Goal: Transaction & Acquisition: Subscribe to service/newsletter

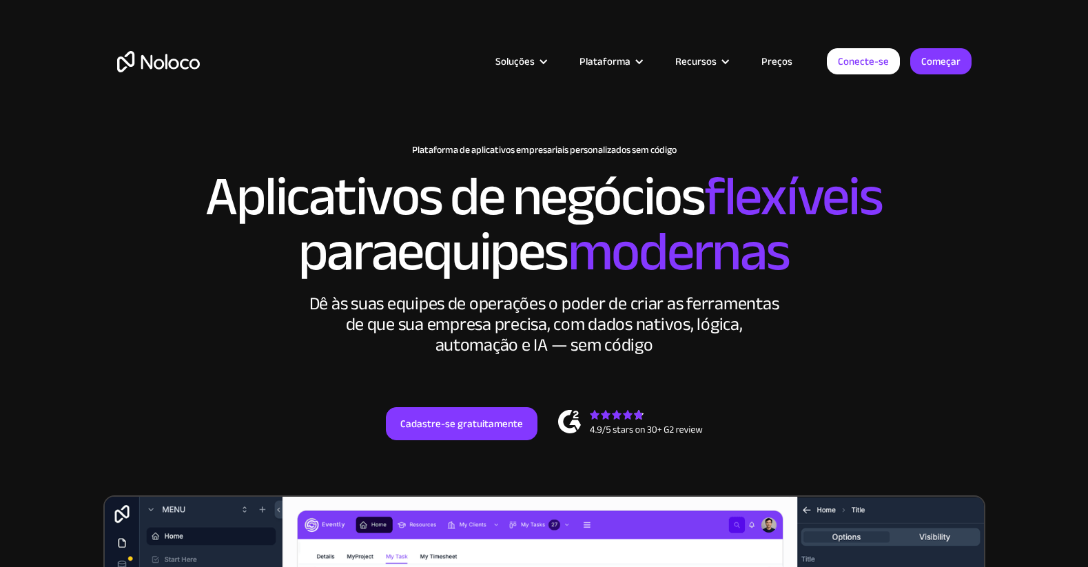
click at [1000, 238] on section "New: Connect Noloco to Stripe Plataforma de aplicativos empresariais personaliz…" at bounding box center [544, 561] width 1088 height 1123
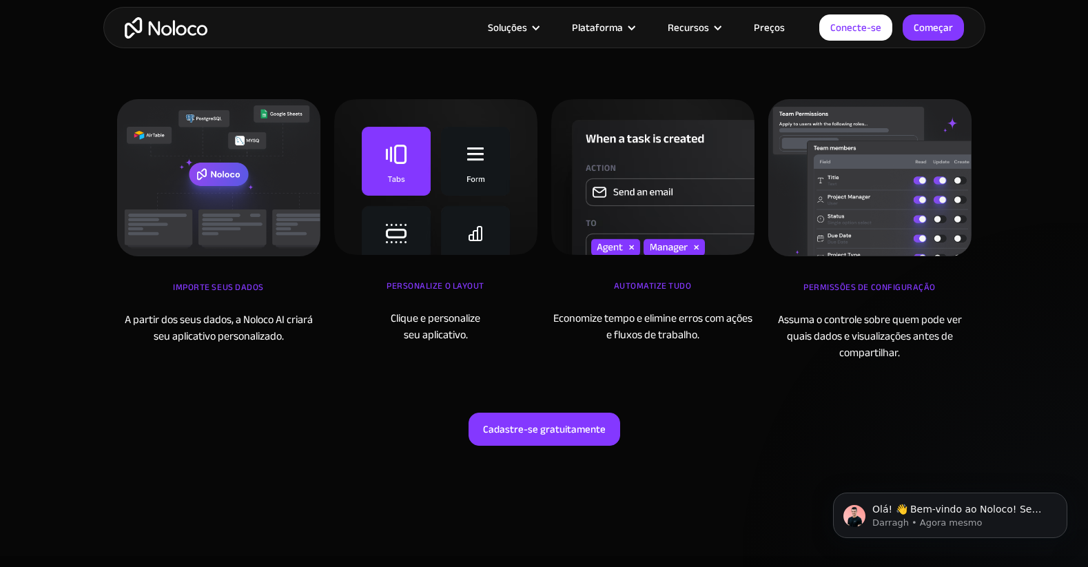
scroll to position [6715, 0]
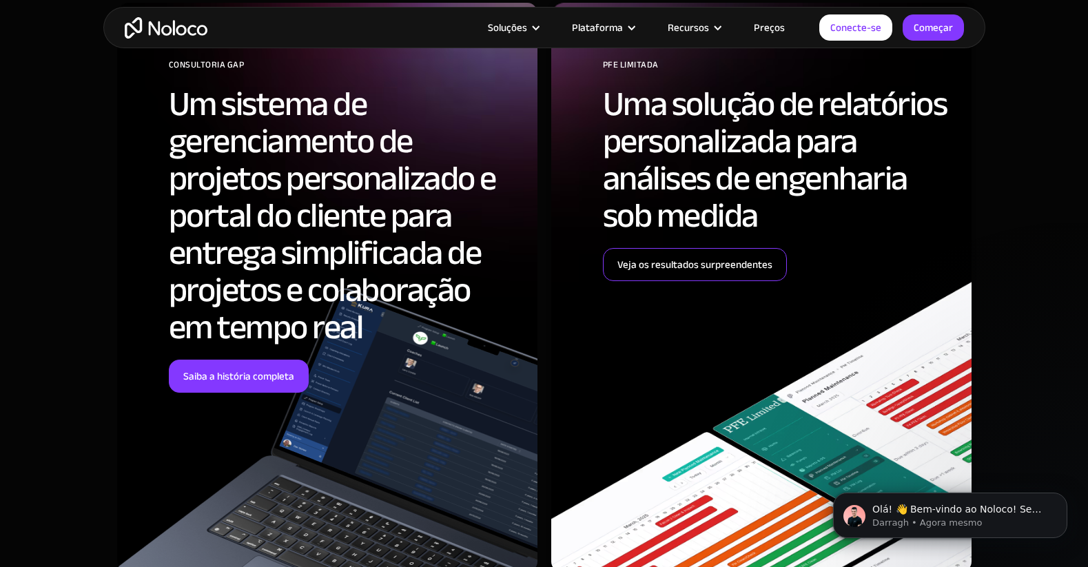
click at [689, 259] on font "Veja os resultados surpreendentes" at bounding box center [695, 264] width 155 height 19
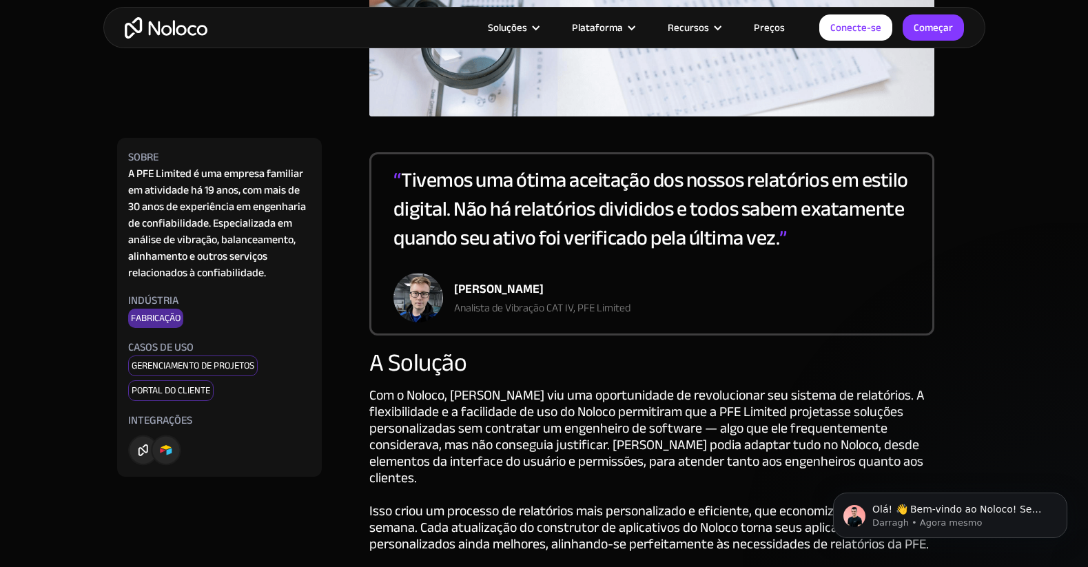
scroll to position [3086, 0]
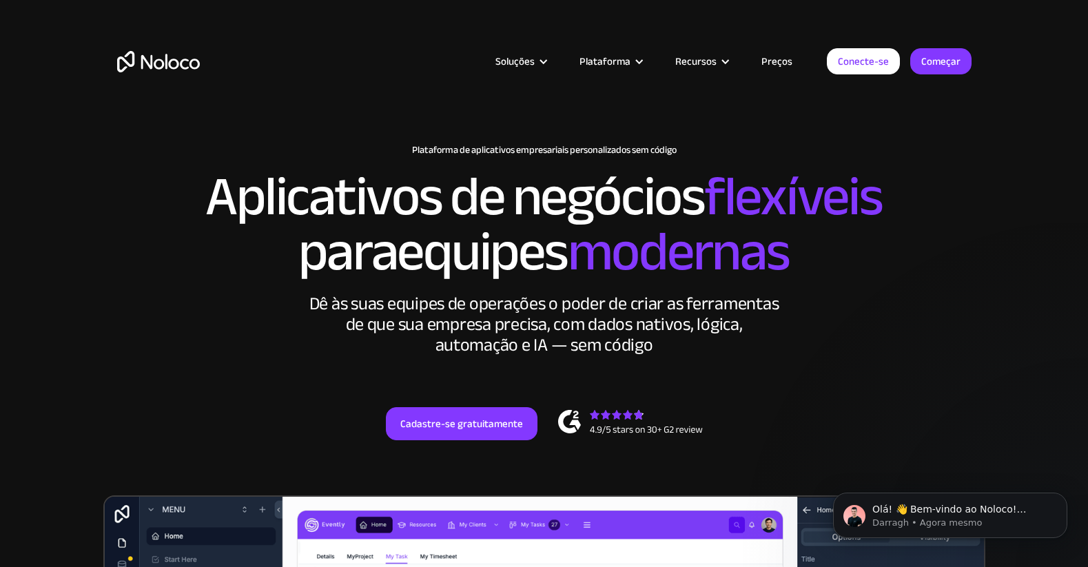
click at [758, 57] on link "Preços" at bounding box center [776, 61] width 65 height 18
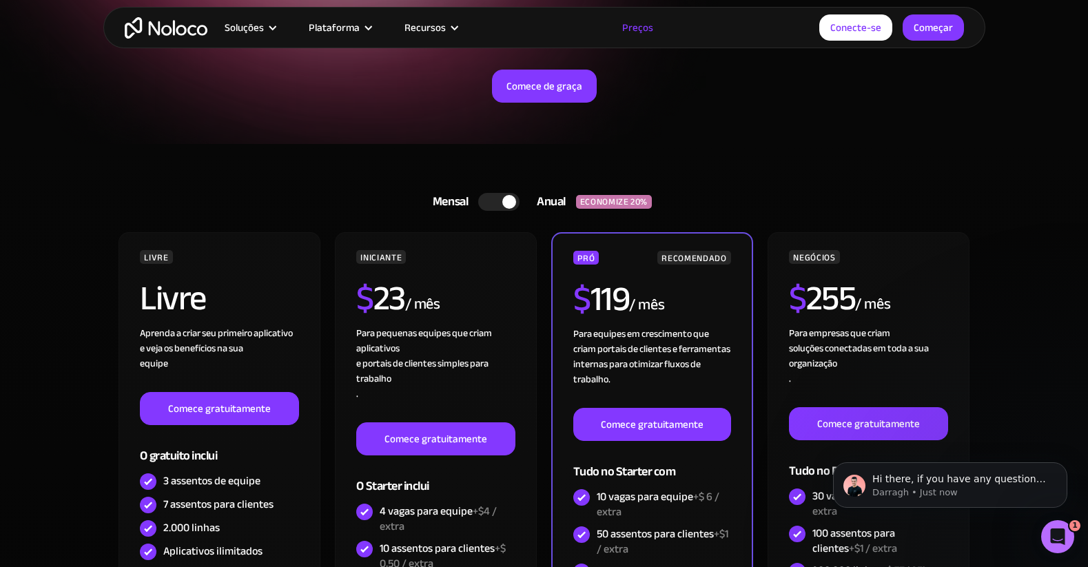
scroll to position [212, 0]
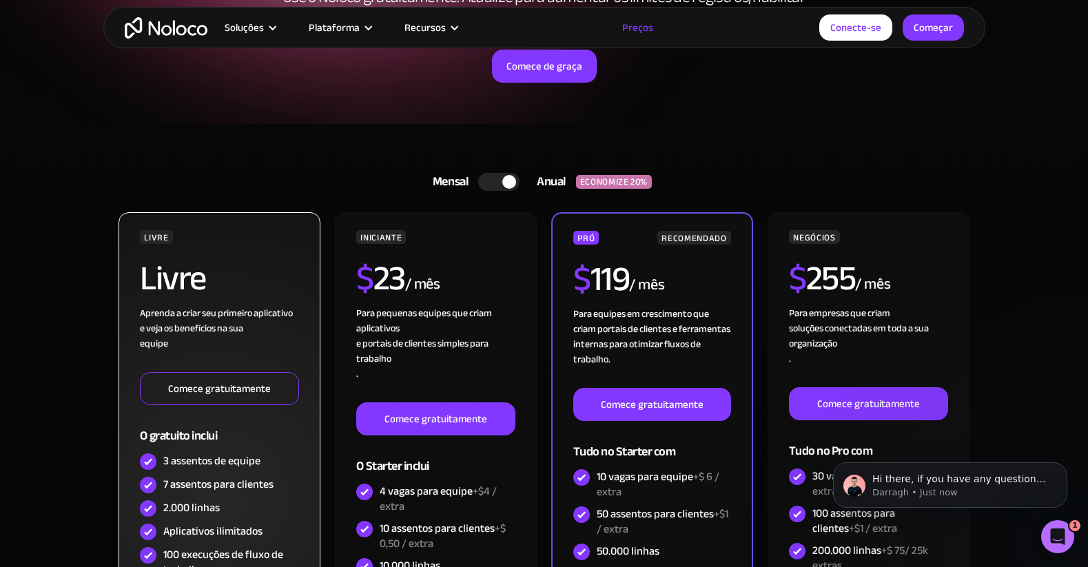
click at [201, 394] on font "Comece gratuitamente" at bounding box center [219, 388] width 103 height 19
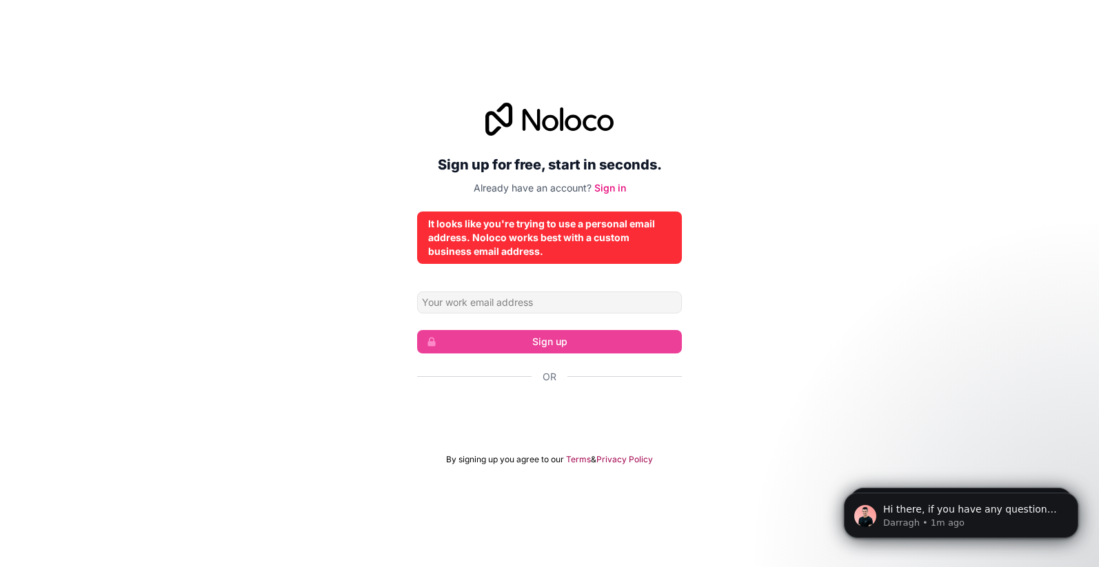
click at [580, 229] on div "It looks like you're trying to use a personal email address. Noloco works best …" at bounding box center [549, 237] width 243 height 41
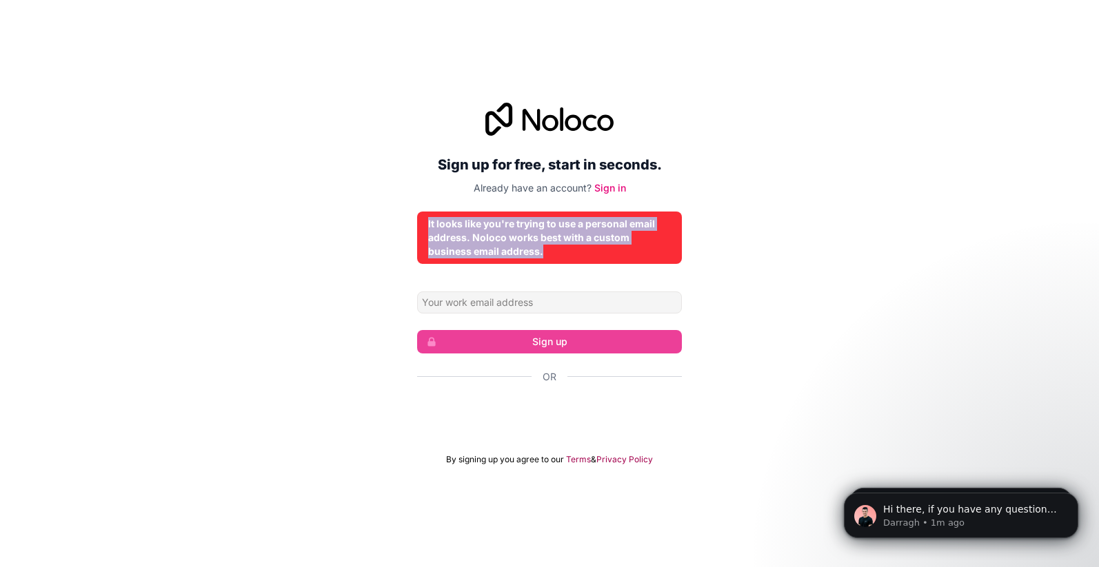
click at [580, 229] on div "It looks like you're trying to use a personal email address. Noloco works best …" at bounding box center [549, 237] width 243 height 41
